Goal: Transaction & Acquisition: Purchase product/service

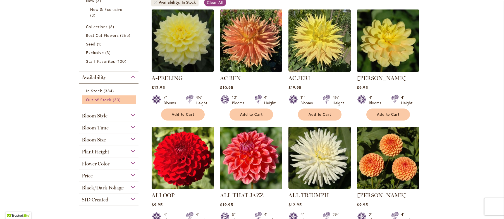
scroll to position [112, 0]
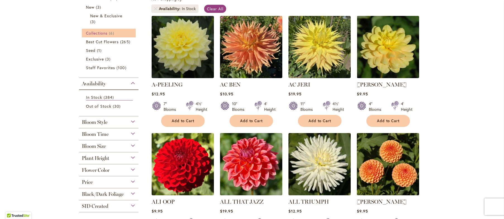
click at [97, 32] on span "Collections" at bounding box center [97, 32] width 22 height 5
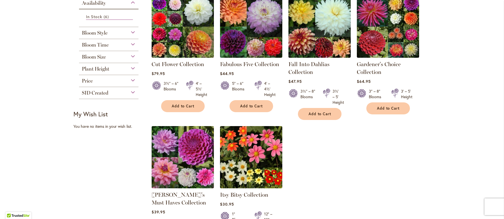
scroll to position [112, 0]
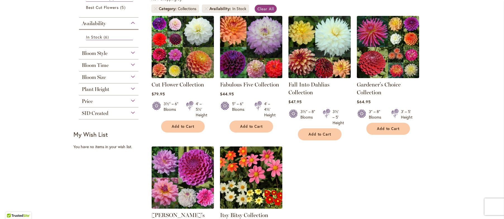
click at [250, 46] on img at bounding box center [251, 46] width 65 height 65
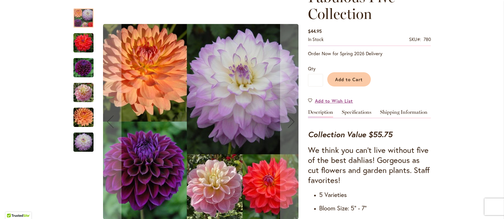
scroll to position [84, 0]
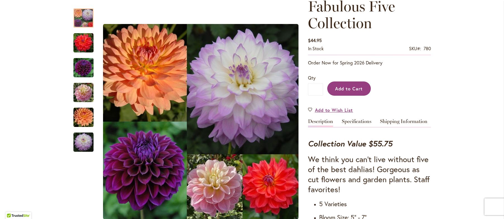
click at [351, 87] on span "Add to Cart" at bounding box center [349, 89] width 28 height 6
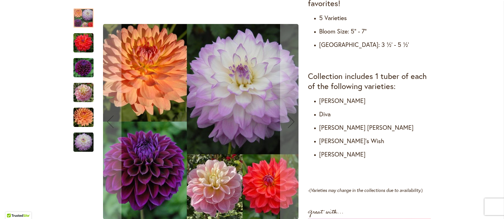
scroll to position [307, 0]
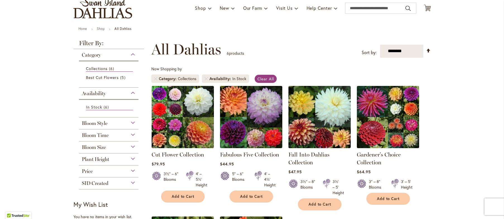
scroll to position [56, 0]
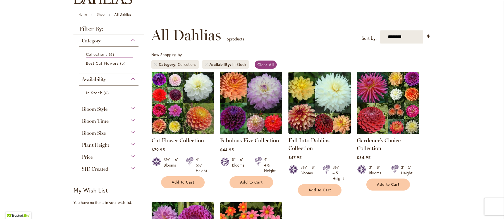
click at [377, 96] on img at bounding box center [387, 102] width 65 height 65
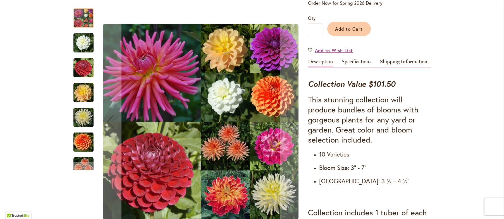
scroll to position [140, 0]
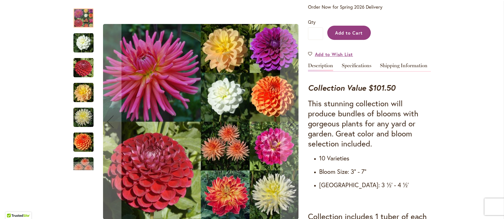
click at [343, 33] on span "Add to Cart" at bounding box center [349, 33] width 28 height 6
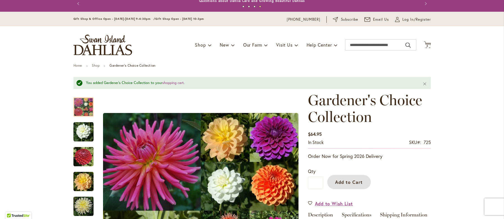
scroll to position [0, 0]
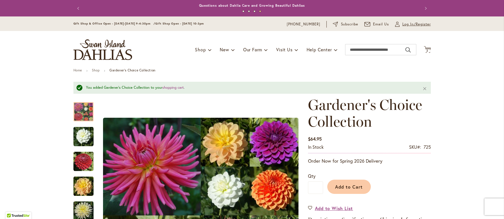
click at [417, 22] on span "Log In/Register" at bounding box center [417, 25] width 29 height 6
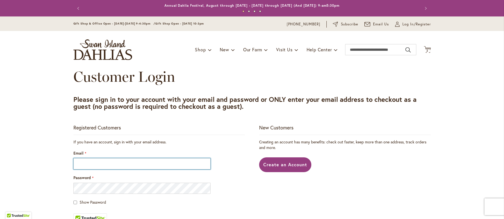
click at [88, 166] on input "Email" at bounding box center [141, 163] width 137 height 11
type input "**********"
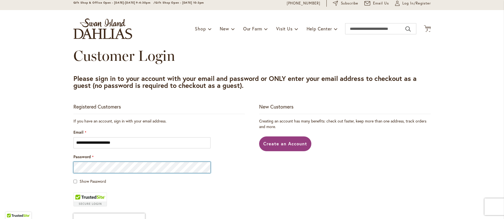
scroll to position [84, 0]
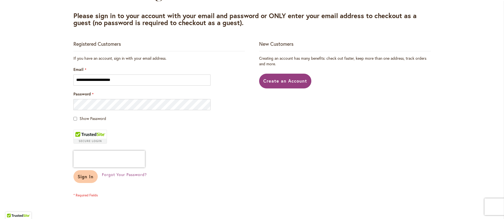
click at [78, 176] on span "Sign In" at bounding box center [86, 177] width 16 height 6
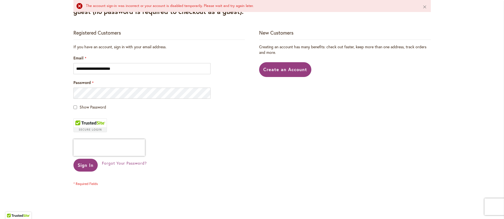
scroll to position [112, 0]
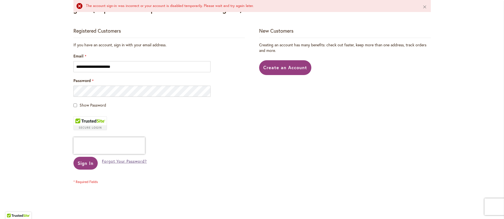
click at [124, 160] on span "Forgot Your Password?" at bounding box center [124, 161] width 45 height 5
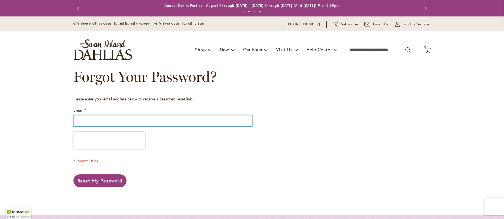
click at [83, 121] on input "Email" at bounding box center [162, 120] width 179 height 11
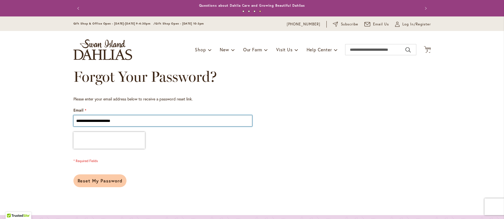
type input "**********"
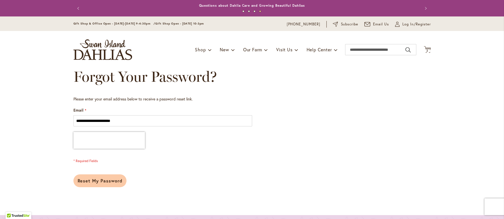
click at [94, 180] on span "Reset My Password" at bounding box center [100, 181] width 45 height 6
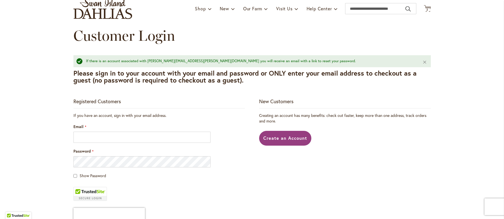
scroll to position [56, 0]
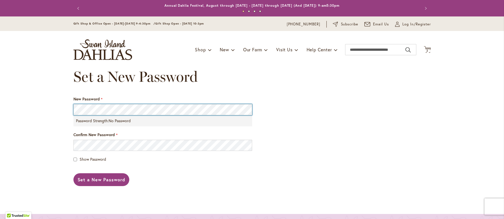
click at [49, 96] on div "Skip to Content Gift Shop & Office Open - [DATE]-[DATE] 9-4:30pm / Gift Shop Op…" at bounding box center [252, 196] width 504 height 360
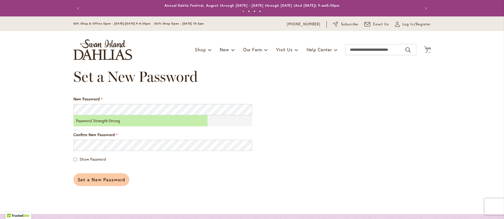
click at [94, 180] on span "Set a New Password" at bounding box center [102, 180] width 48 height 6
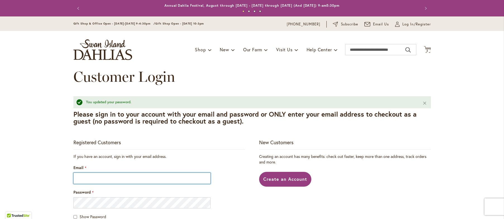
click at [91, 177] on input "Email" at bounding box center [141, 178] width 137 height 11
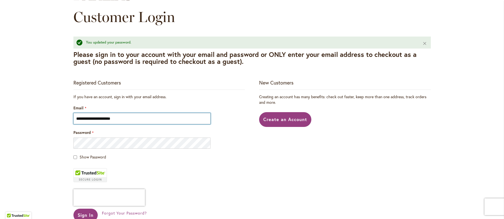
scroll to position [84, 0]
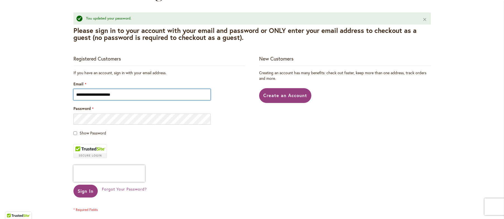
type input "**********"
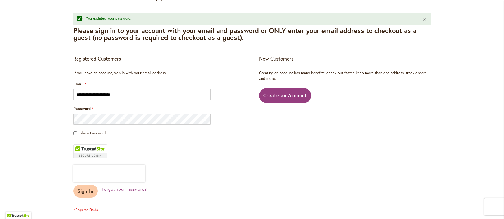
click at [83, 190] on span "Sign In" at bounding box center [86, 191] width 16 height 6
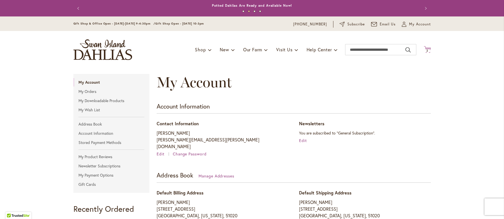
type input "**********"
click at [426, 49] on icon "Cart .cls-1 { fill: #231f20; }" at bounding box center [427, 49] width 7 height 7
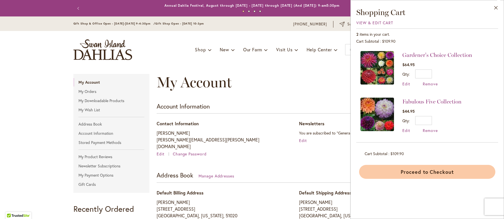
click at [415, 172] on button "Proceed to Checkout" at bounding box center [427, 172] width 136 height 14
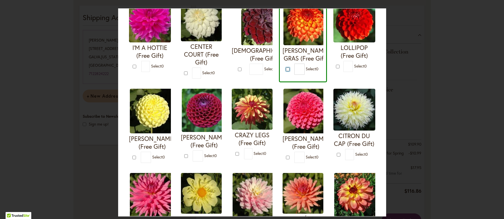
scroll to position [28, 0]
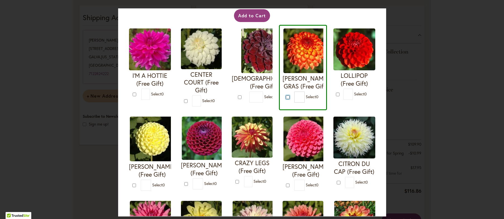
type input "*"
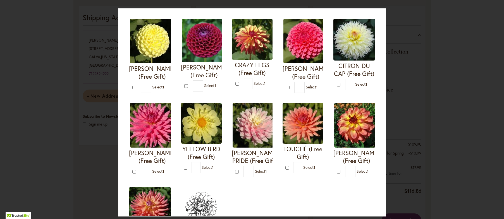
scroll to position [140, 0]
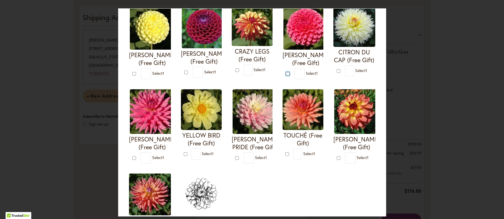
type input "*"
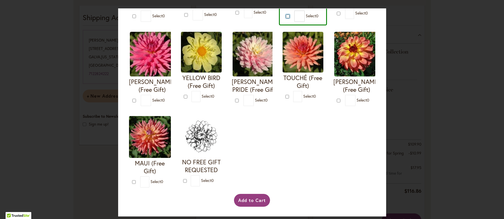
scroll to position [279, 0]
click at [247, 200] on button "Add to Cart" at bounding box center [252, 200] width 36 height 13
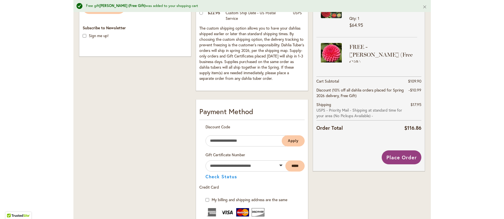
scroll to position [211, 0]
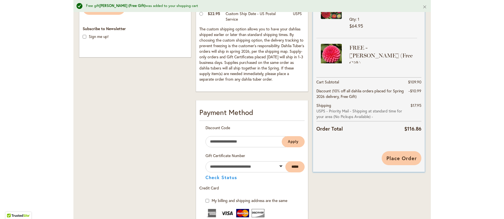
click at [400, 158] on span "Place Order" at bounding box center [402, 158] width 30 height 7
